Goal: Task Accomplishment & Management: Complete application form

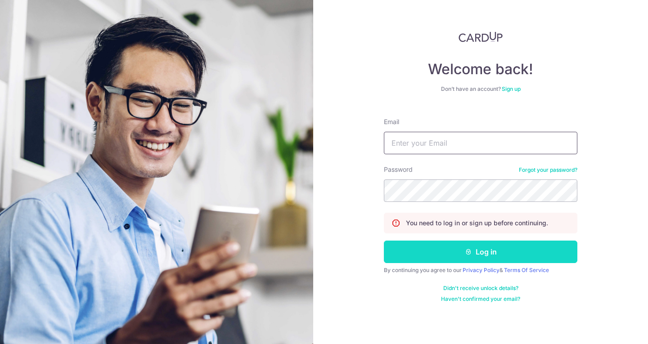
type input "[EMAIL_ADDRESS][DOMAIN_NAME]"
click at [481, 252] on button "Log in" at bounding box center [480, 252] width 193 height 22
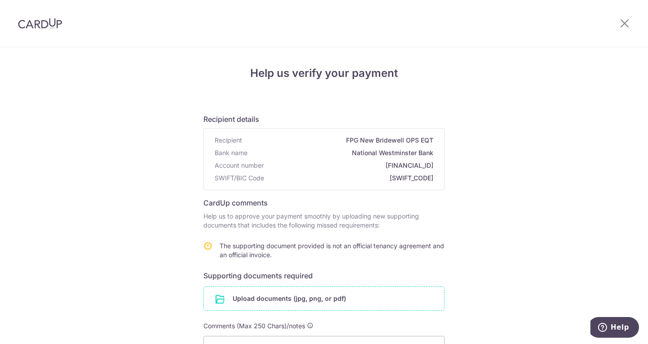
click at [247, 301] on input "file" at bounding box center [324, 298] width 240 height 23
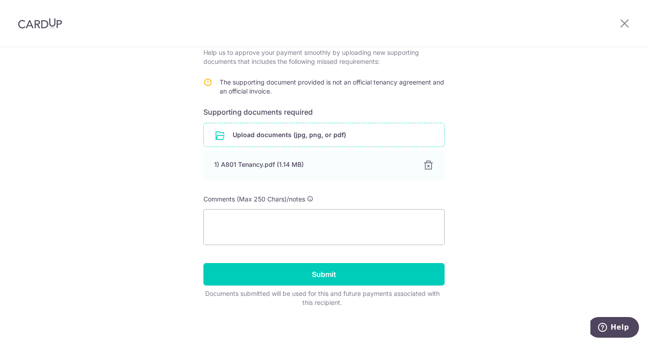
scroll to position [169, 0]
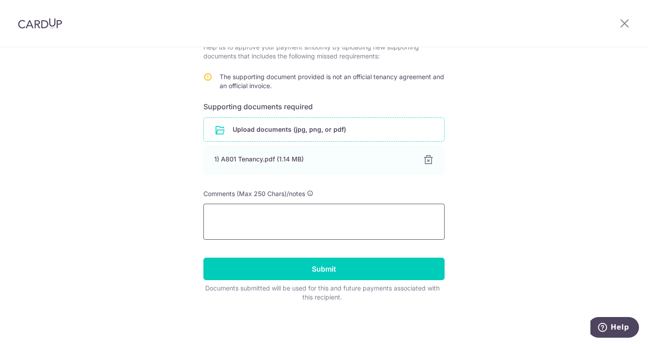
click at [358, 220] on textarea at bounding box center [323, 222] width 241 height 36
type textarea "o"
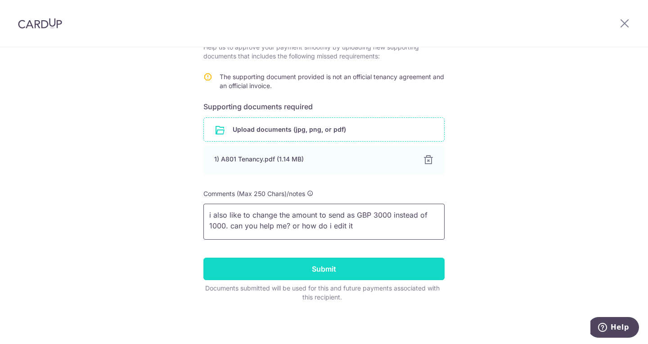
type textarea "i also like to change the amount to send as GBP 3000 instead of 1000. can you h…"
click at [338, 263] on input "Submit" at bounding box center [323, 269] width 241 height 22
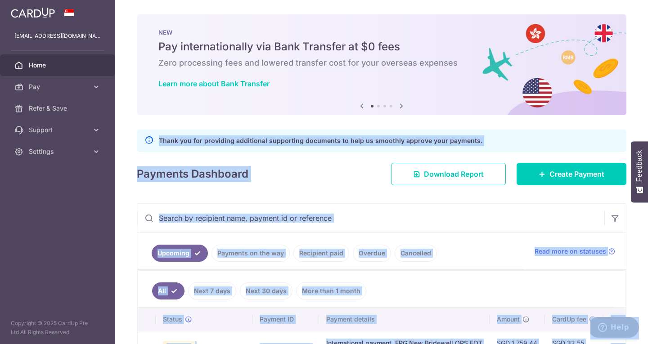
drag, startPoint x: 642, startPoint y: 104, endPoint x: 647, endPoint y: 175, distance: 71.2
click at [647, 175] on body "128apoon@gmail.com Home Pay Payments Recipients Cards Refer & Save Support FAQ …" at bounding box center [324, 172] width 648 height 344
click at [596, 125] on div "× Pause Schedule Pause all future payments in this series Pause just this one p…" at bounding box center [381, 172] width 533 height 344
